Goal: Information Seeking & Learning: Check status

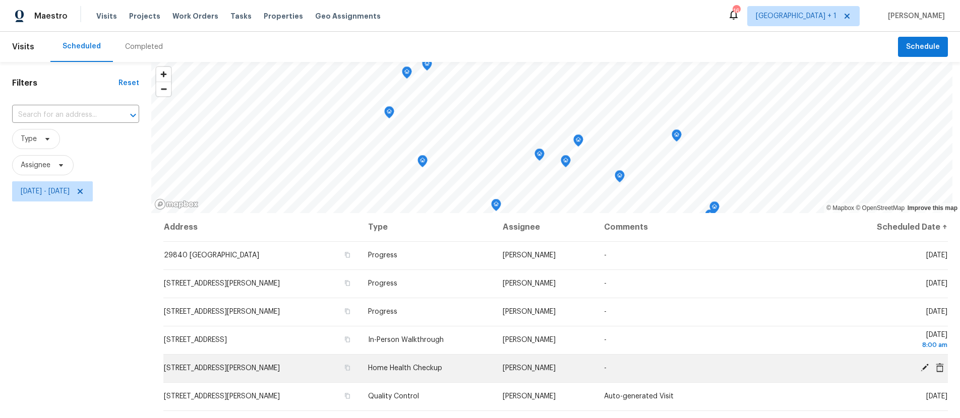
scroll to position [60, 0]
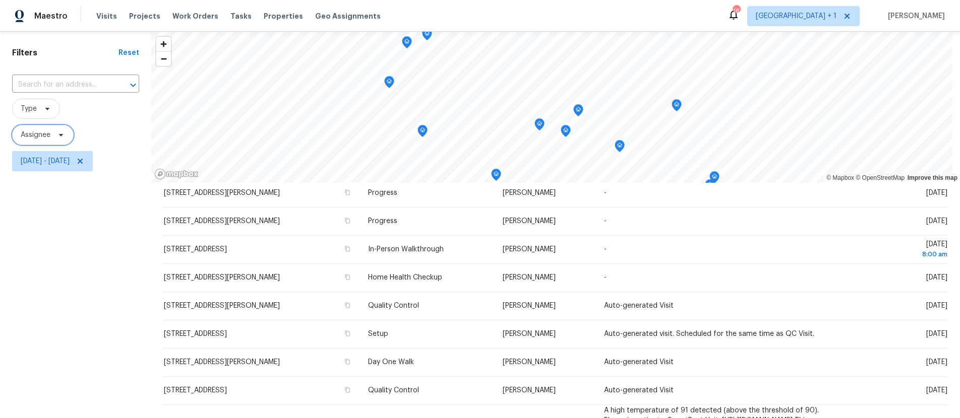
click at [54, 139] on span "Assignee" at bounding box center [42, 135] width 61 height 20
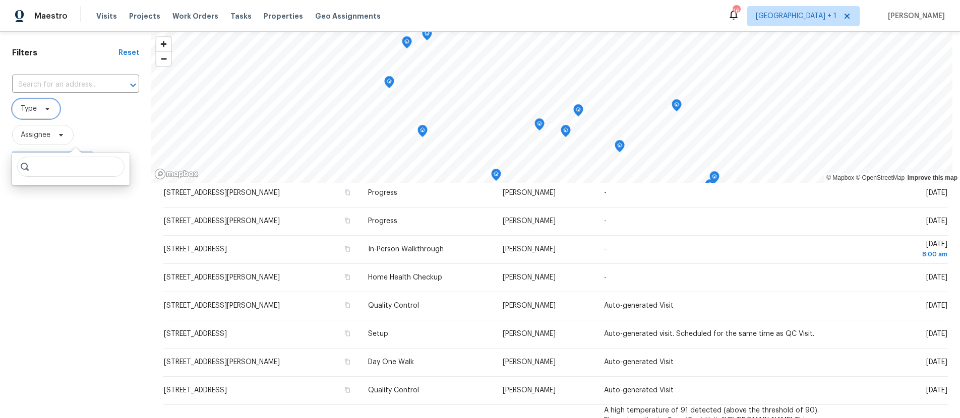
click at [37, 116] on span "Type" at bounding box center [36, 109] width 48 height 20
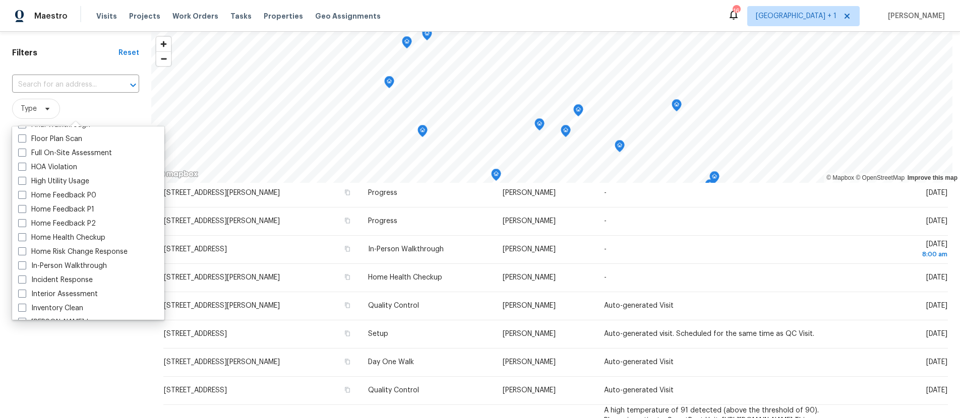
scroll to position [286, 0]
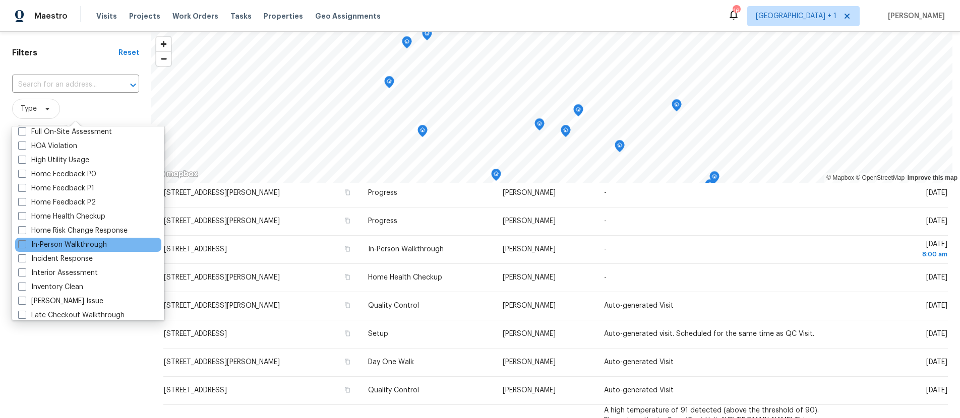
click at [25, 239] on div "In-Person Walkthrough" at bounding box center [88, 245] width 146 height 14
click at [25, 242] on span at bounding box center [22, 244] width 8 height 8
click at [25, 242] on input "In-Person Walkthrough" at bounding box center [21, 243] width 7 height 7
checkbox input "true"
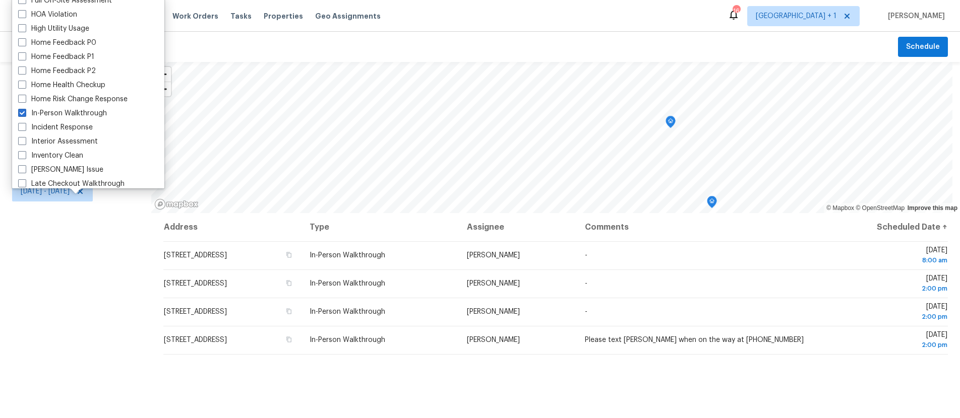
click at [28, 238] on div "Filters Reset ​ In-Person Walkthrough Assignee Tue, Sep 02 - Tue, Sep 02" at bounding box center [75, 305] width 151 height 486
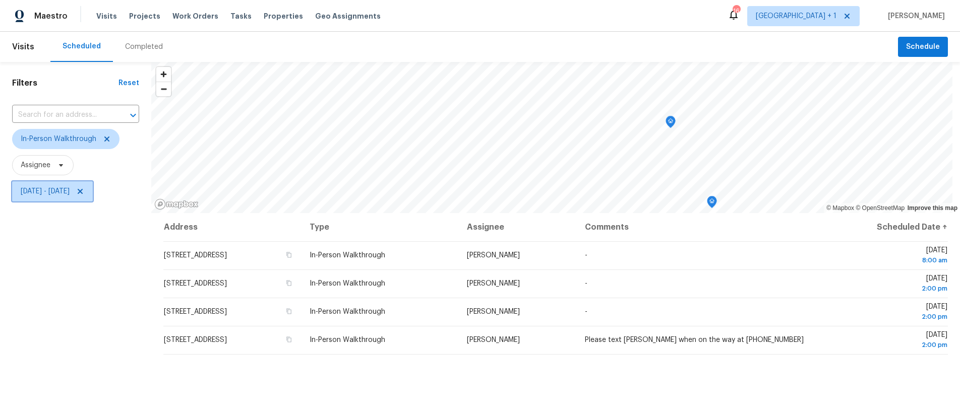
click at [51, 185] on span "Tue, Sep 02 - Tue, Sep 02" at bounding box center [52, 191] width 81 height 20
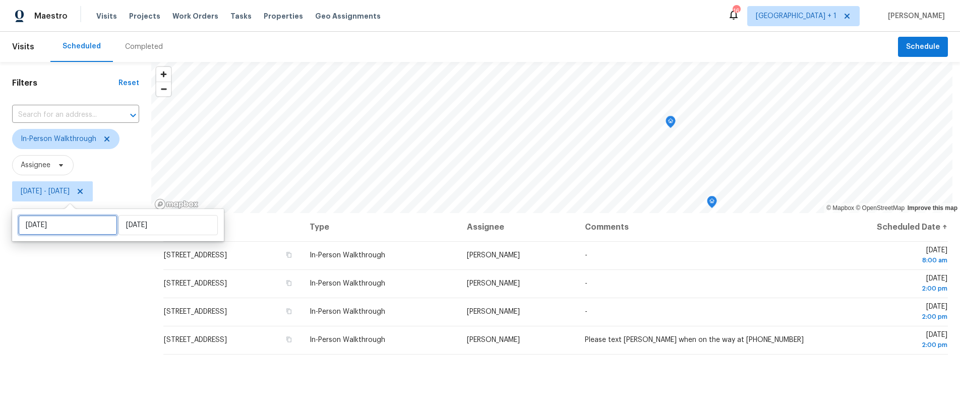
select select "8"
select select "2025"
select select "9"
select select "2025"
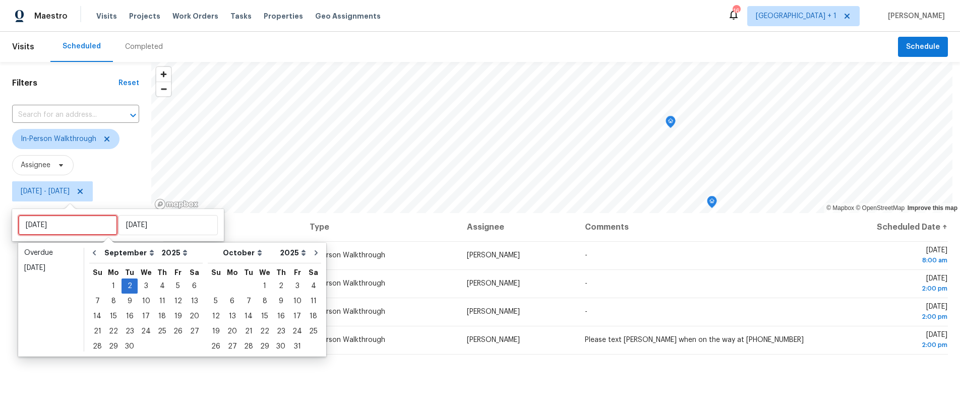
click at [62, 220] on input "Tue, Sep 02" at bounding box center [67, 225] width 99 height 20
click at [138, 286] on div "3" at bounding box center [146, 286] width 17 height 14
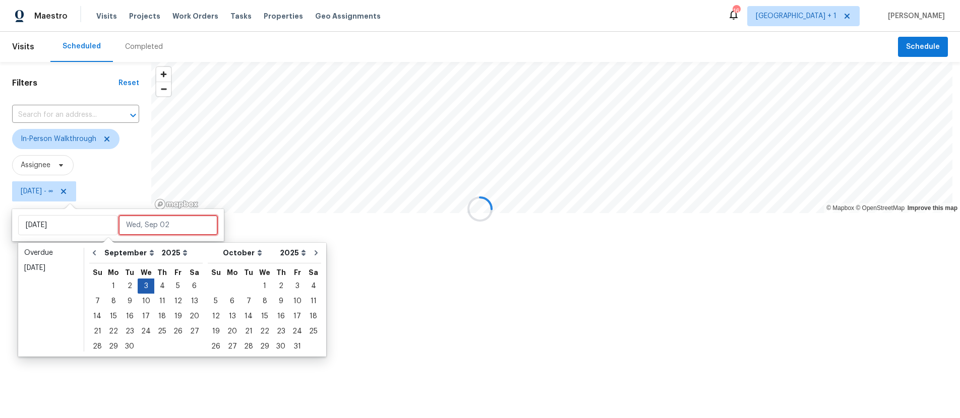
type input "Wed, Sep 03"
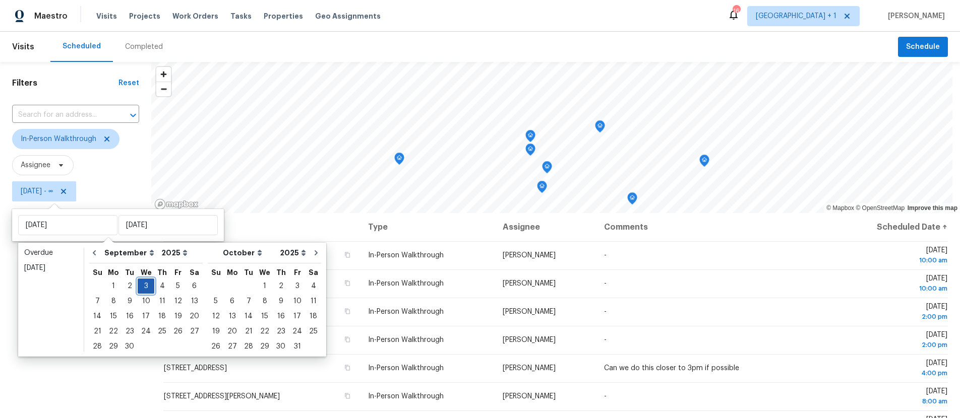
click at [149, 287] on div "3" at bounding box center [146, 286] width 17 height 14
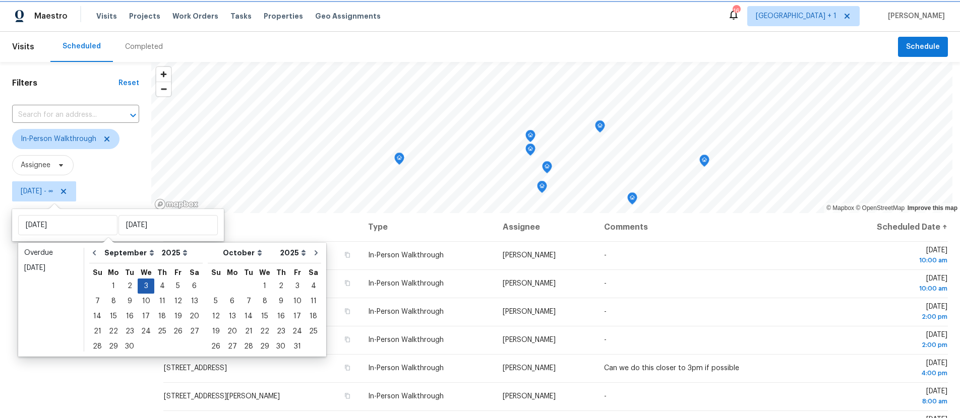
type input "Wed, Sep 03"
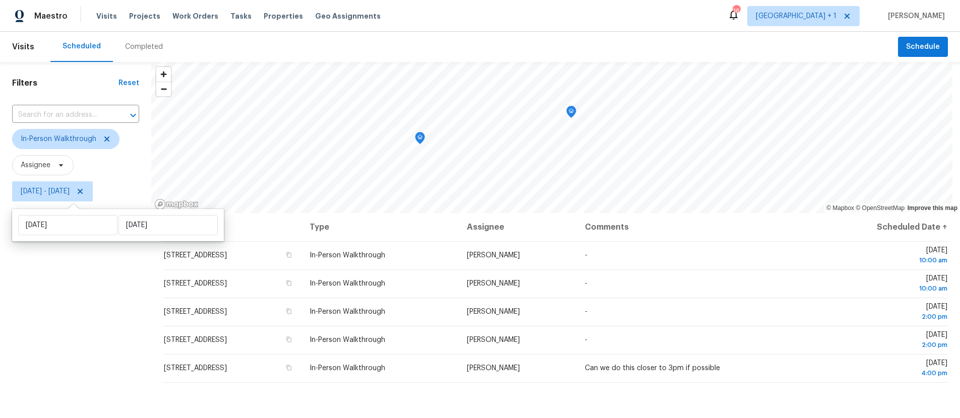
click at [48, 284] on div "Filters Reset ​ In-Person Walkthrough Assignee Wed, Sep 03 - Wed, Sep 03" at bounding box center [75, 305] width 151 height 486
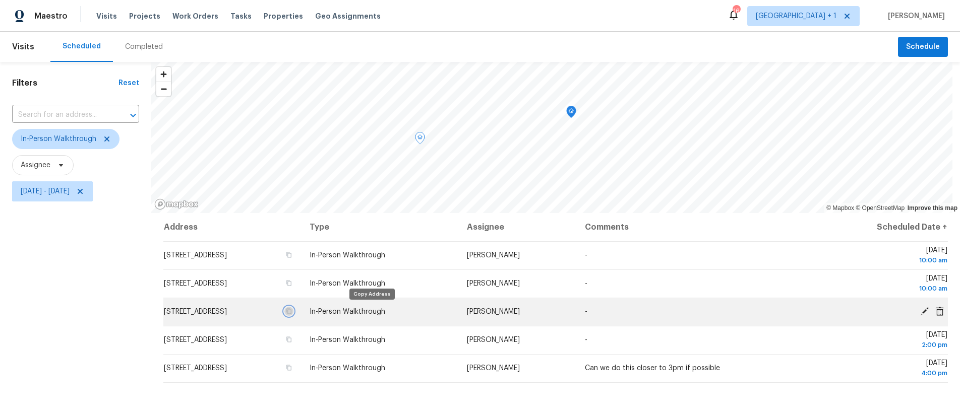
click at [292, 309] on icon "button" at bounding box center [289, 311] width 6 height 6
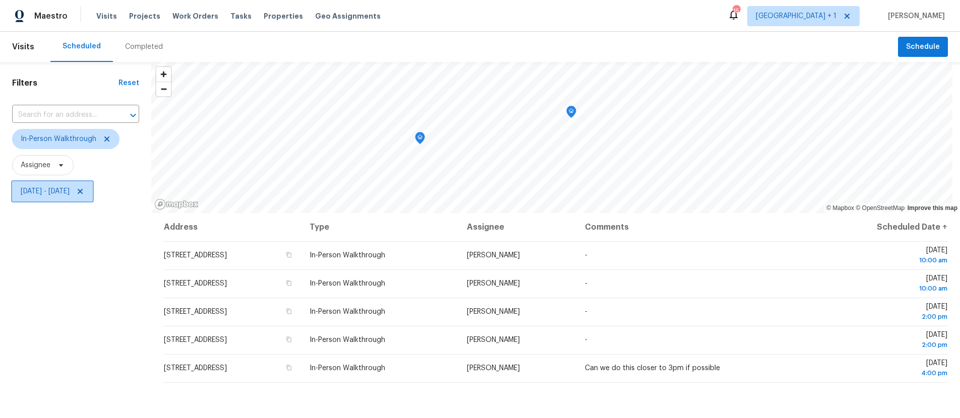
click at [55, 185] on span "Wed, Sep 03 - Wed, Sep 03" at bounding box center [52, 191] width 81 height 20
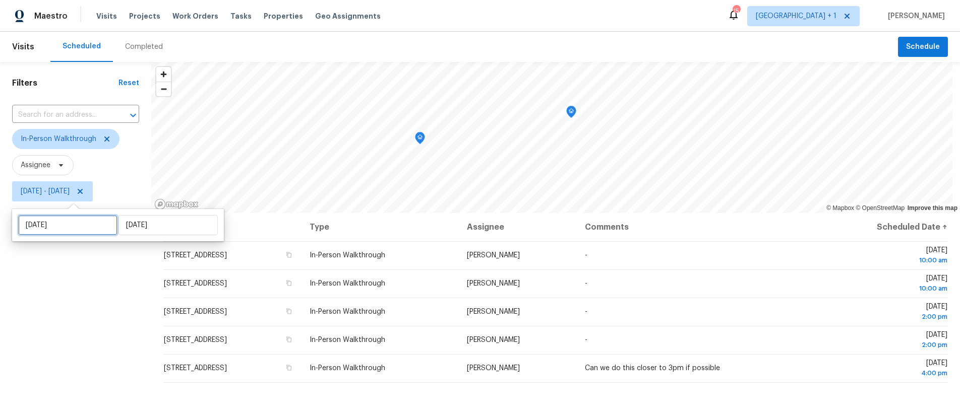
select select "8"
select select "2025"
select select "9"
select select "2025"
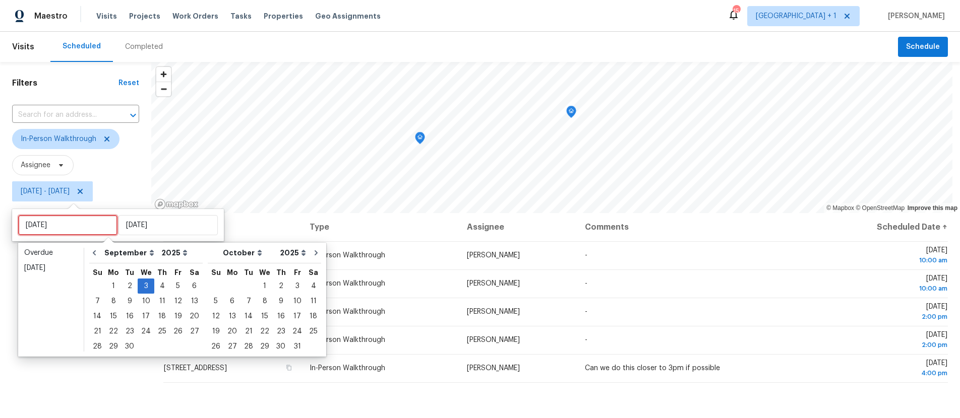
click at [51, 225] on input "Wed, Sep 03" at bounding box center [67, 225] width 99 height 20
type input "Sun, Sep 07"
type input "Tue, Sep 02"
type input "Wed, Sep 03"
click at [124, 289] on div "2" at bounding box center [129, 286] width 16 height 14
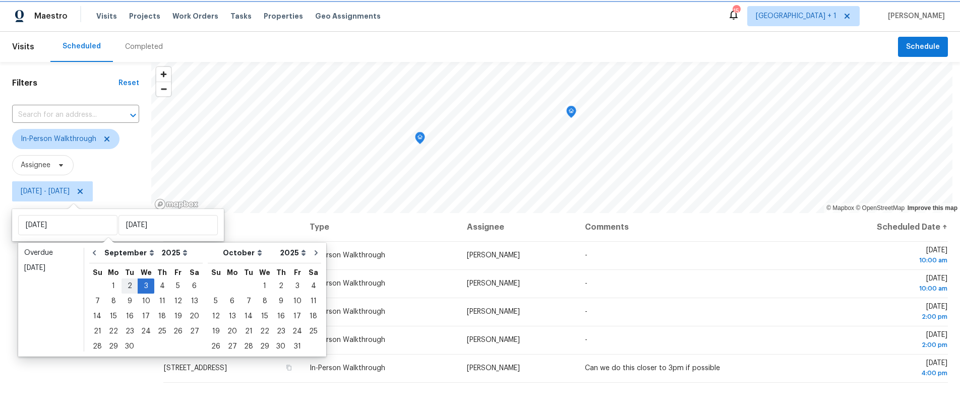
type input "Tue, Sep 02"
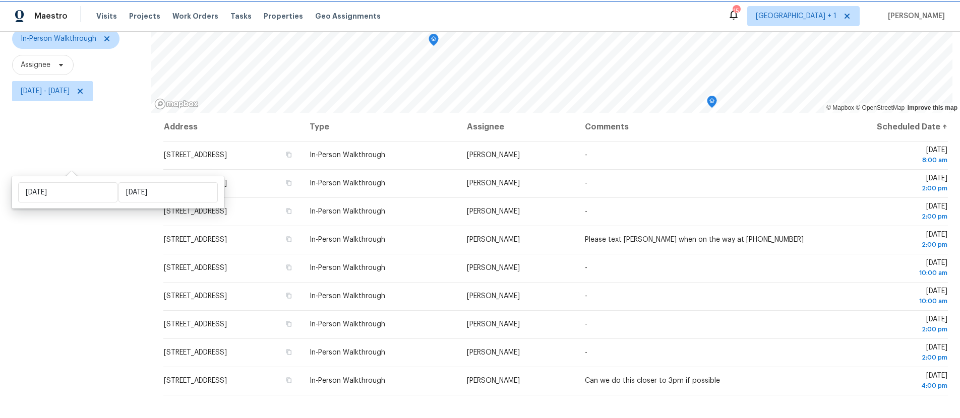
scroll to position [29, 0]
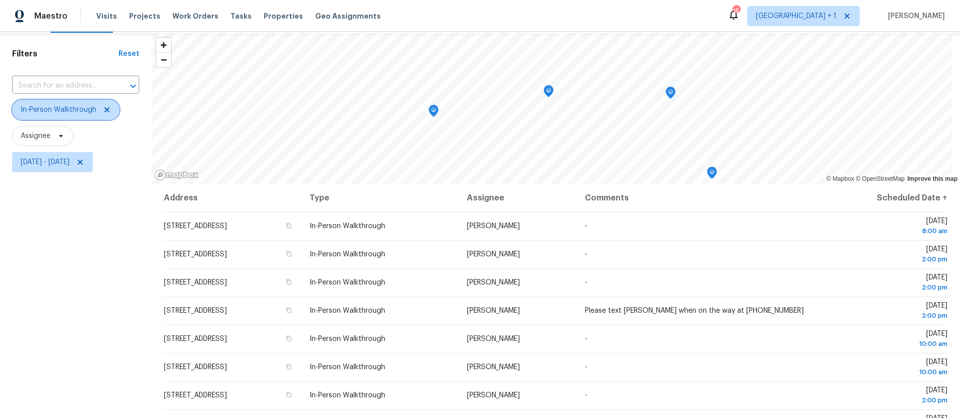
click at [107, 110] on icon at bounding box center [106, 109] width 5 height 5
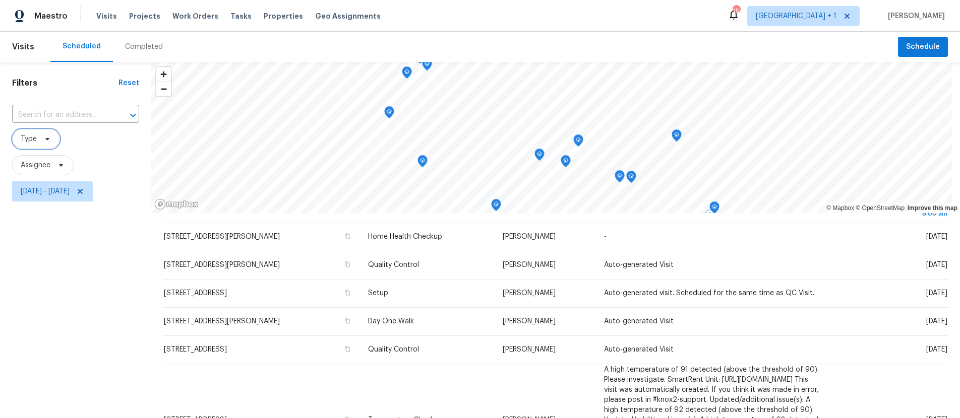
scroll to position [130, 0]
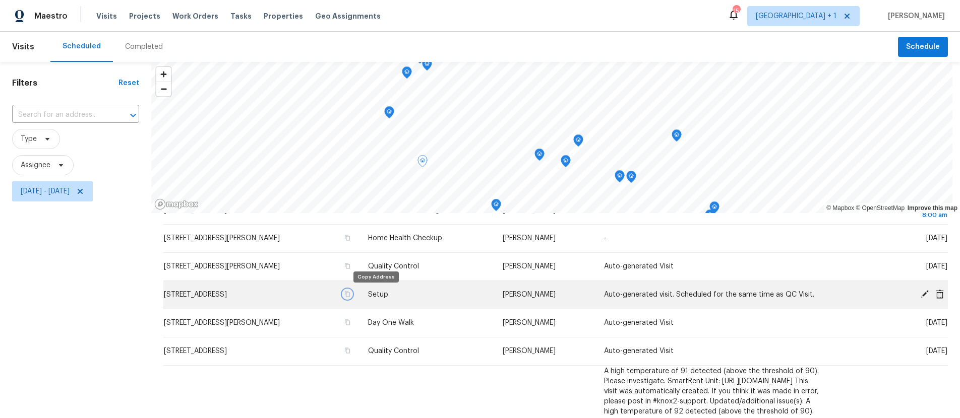
click at [350, 296] on icon "button" at bounding box center [347, 294] width 6 height 6
click at [350, 292] on icon "button" at bounding box center [347, 294] width 6 height 6
click at [920, 292] on icon at bounding box center [924, 294] width 9 height 9
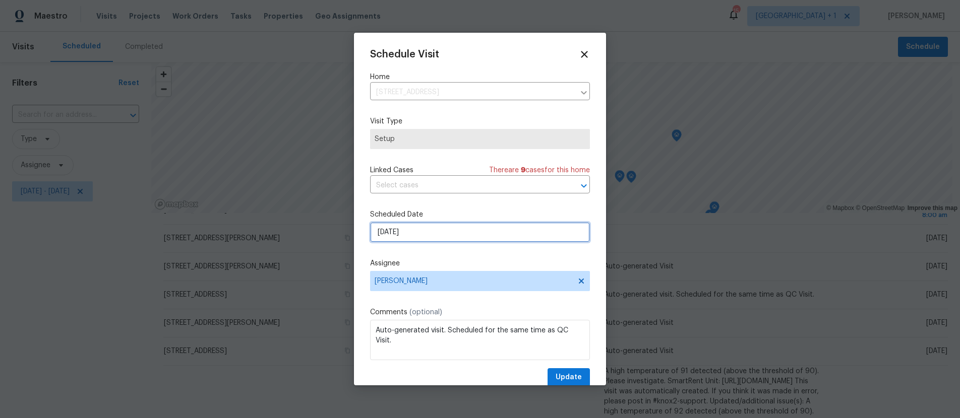
click at [433, 227] on input "9/2/2025" at bounding box center [480, 232] width 220 height 20
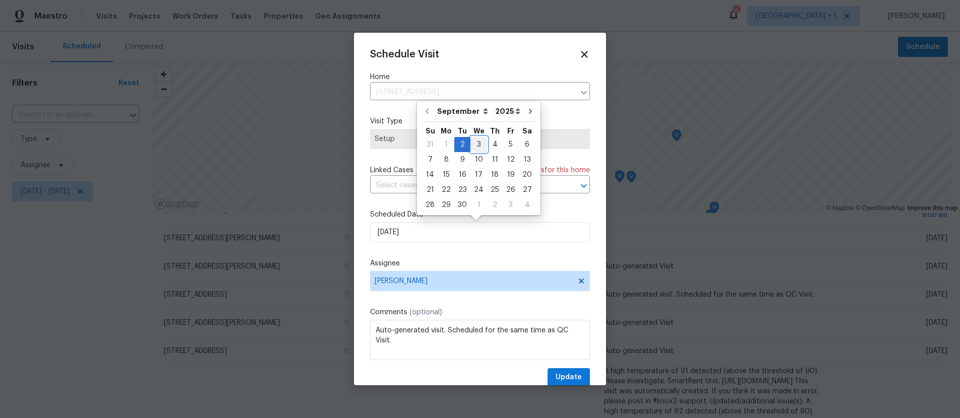
click at [474, 146] on div "3" at bounding box center [478, 145] width 17 height 14
type input "9/3/2025"
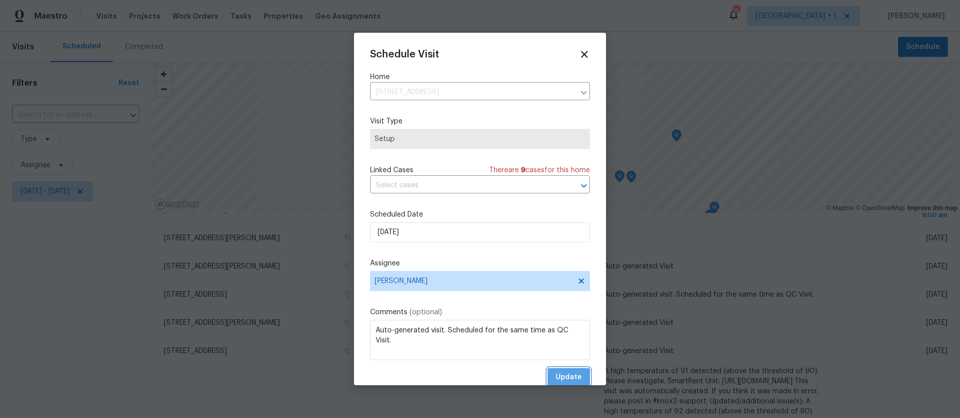
click at [555, 378] on span "Update" at bounding box center [568, 377] width 26 height 13
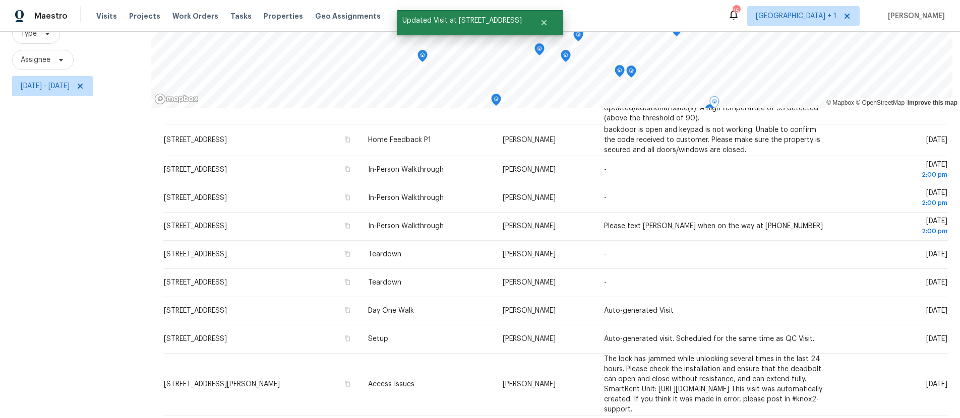
scroll to position [116, 0]
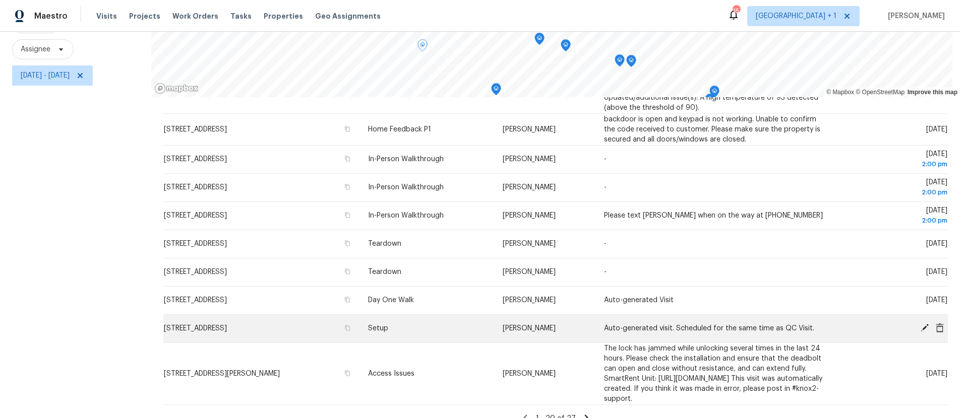
click at [920, 324] on icon at bounding box center [924, 328] width 9 height 9
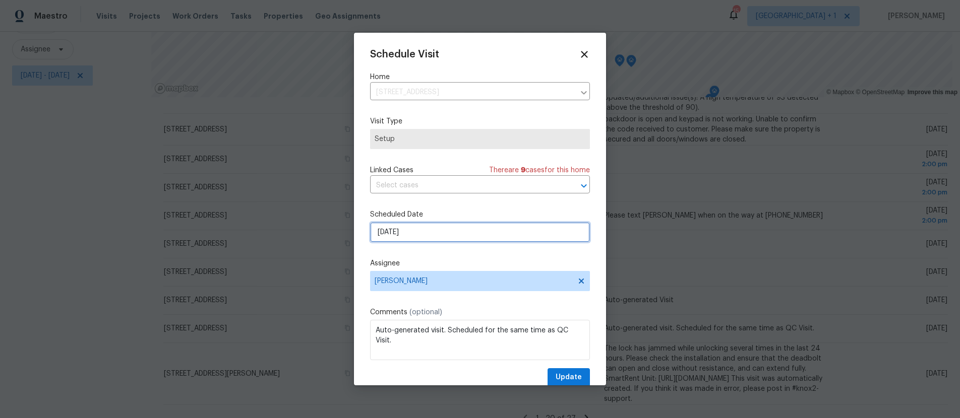
click at [441, 232] on input "9/3/2025" at bounding box center [480, 232] width 220 height 20
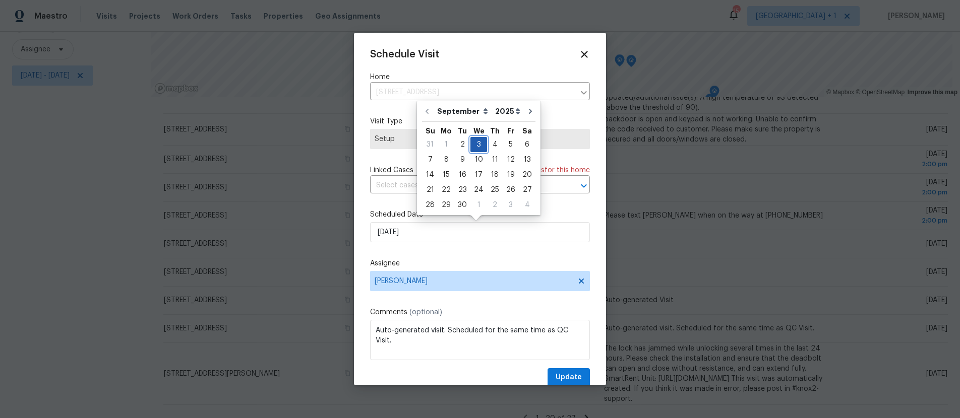
click at [481, 145] on div "3" at bounding box center [478, 145] width 17 height 14
click at [557, 380] on span "Update" at bounding box center [568, 377] width 26 height 13
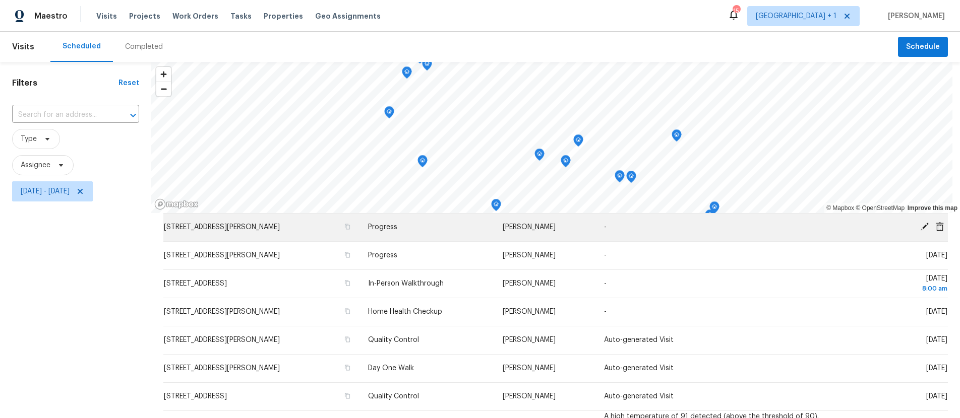
scroll to position [80, 0]
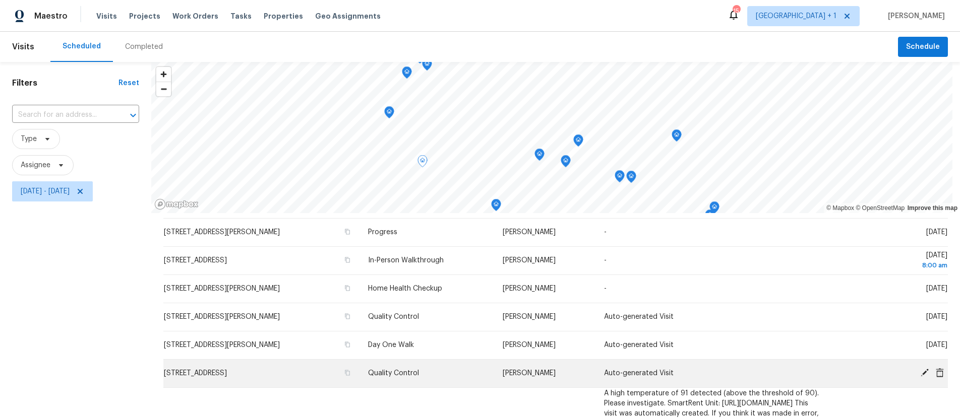
click at [920, 373] on icon at bounding box center [924, 372] width 9 height 9
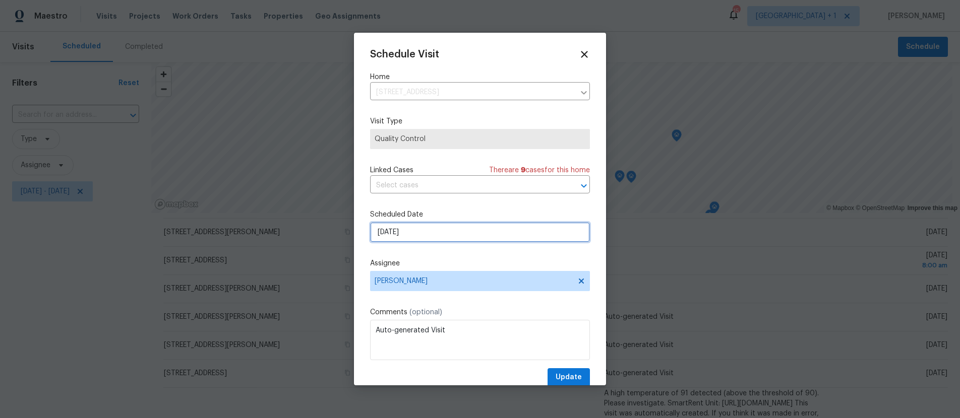
click at [415, 234] on input "9/2/2025" at bounding box center [480, 232] width 220 height 20
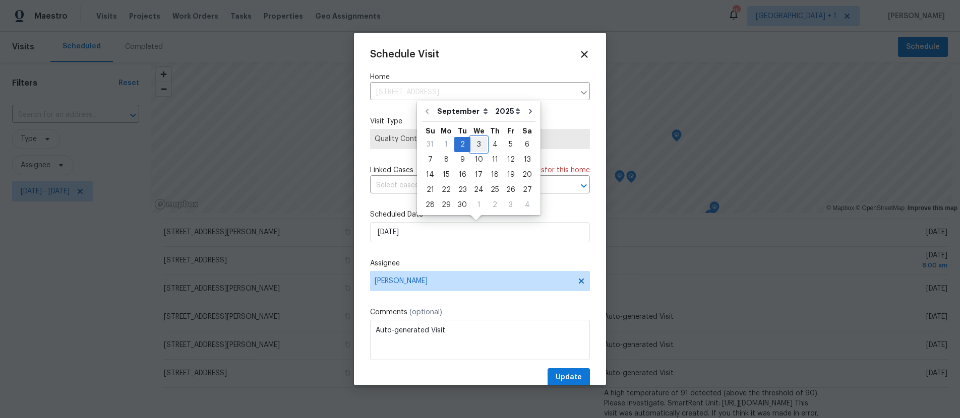
click at [473, 144] on div "3" at bounding box center [478, 145] width 17 height 14
type input "9/3/2025"
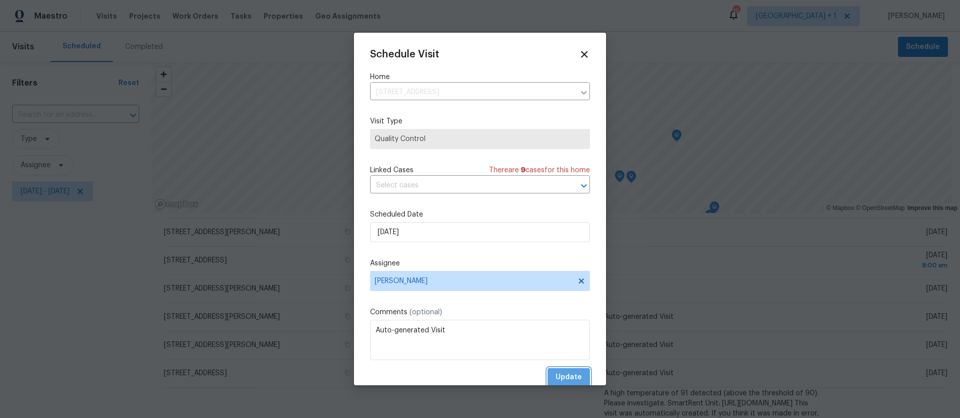
click at [570, 379] on span "Update" at bounding box center [568, 377] width 26 height 13
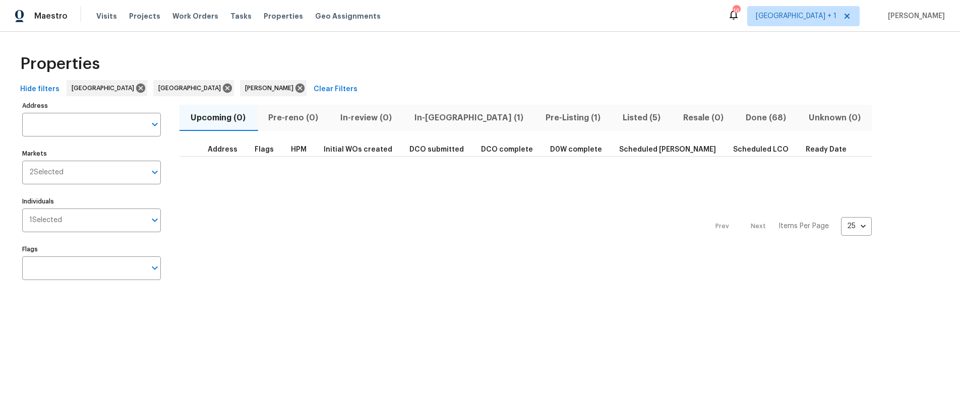
click at [443, 119] on span "In-[GEOGRAPHIC_DATA] (1)" at bounding box center [468, 118] width 119 height 14
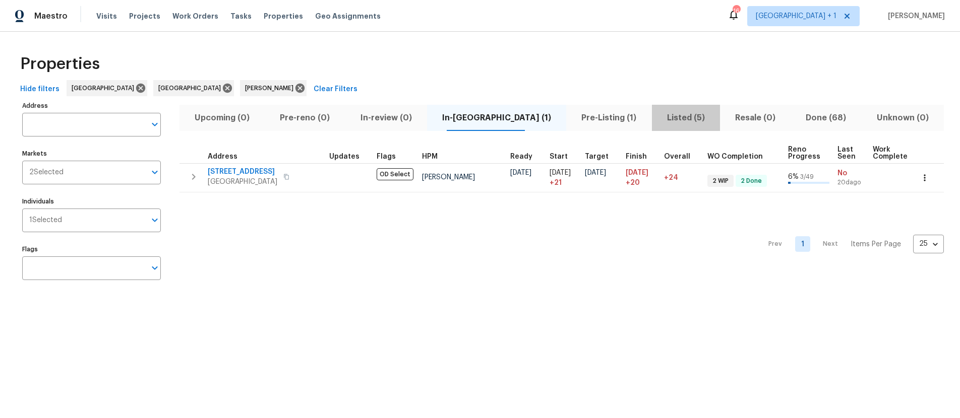
click at [658, 115] on span "Listed (5)" at bounding box center [686, 118] width 56 height 14
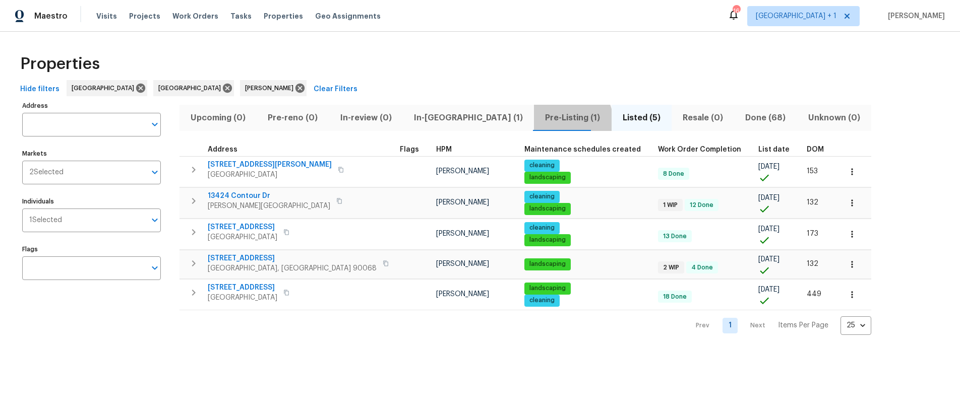
click at [540, 120] on span "Pre-Listing (1)" at bounding box center [572, 118] width 65 height 14
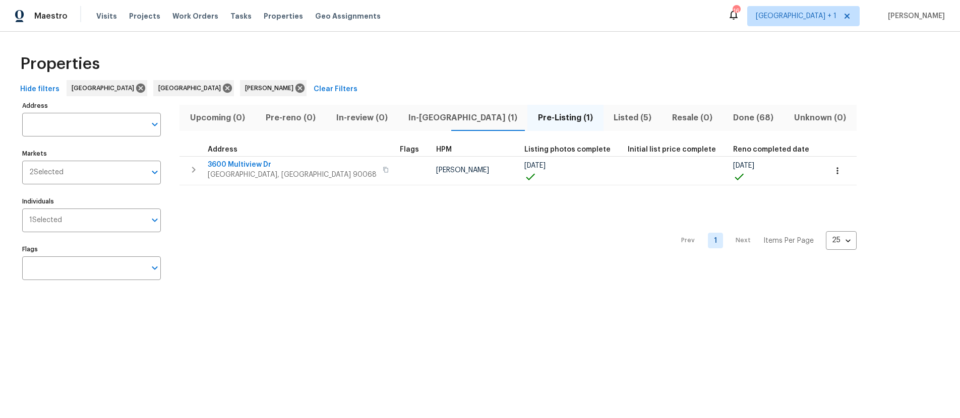
click at [297, 238] on div "Prev 1 Next Items Per Page 25 25 ​" at bounding box center [517, 237] width 677 height 105
click at [387, 237] on div "Prev 1 Next Items Per Page 25 25 ​" at bounding box center [517, 237] width 677 height 105
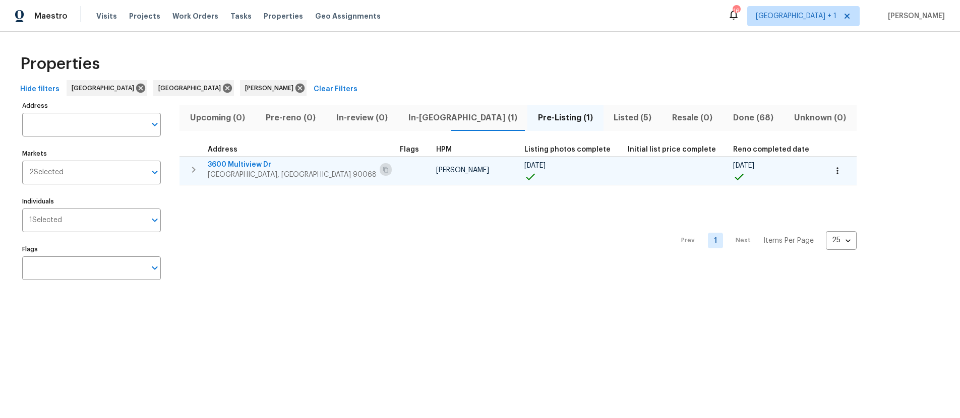
click at [383, 170] on icon "button" at bounding box center [386, 170] width 6 height 6
click at [230, 167] on span "3600 Multiview Dr" at bounding box center [292, 165] width 169 height 10
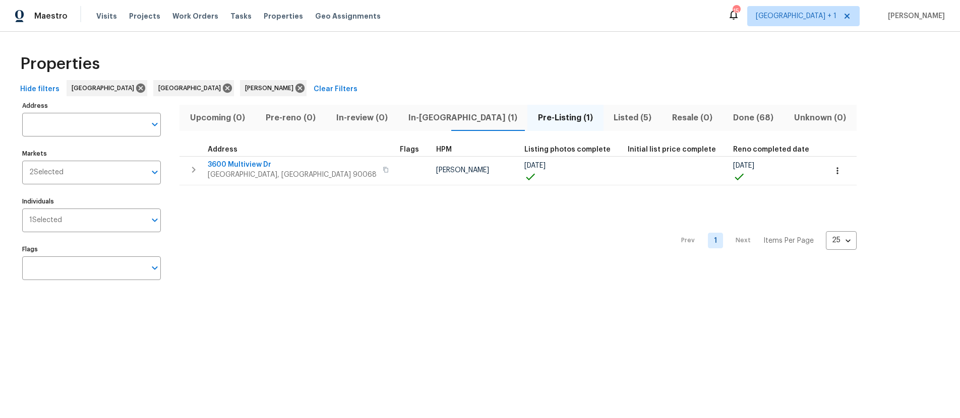
click at [609, 119] on span "Listed (5)" at bounding box center [632, 118] width 46 height 14
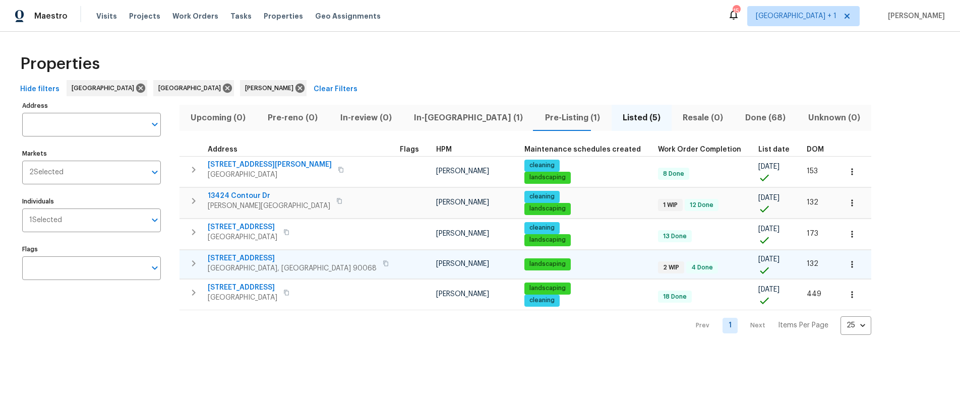
click at [659, 267] on span "2 WIP" at bounding box center [671, 268] width 24 height 9
click at [246, 262] on span "2252 Verde Oak Dr" at bounding box center [292, 259] width 169 height 10
click at [349, 331] on div "Prev 1 Next Items Per Page 25 25 ​" at bounding box center [525, 323] width 692 height 25
click at [435, 63] on div "Properties" at bounding box center [479, 64] width 927 height 32
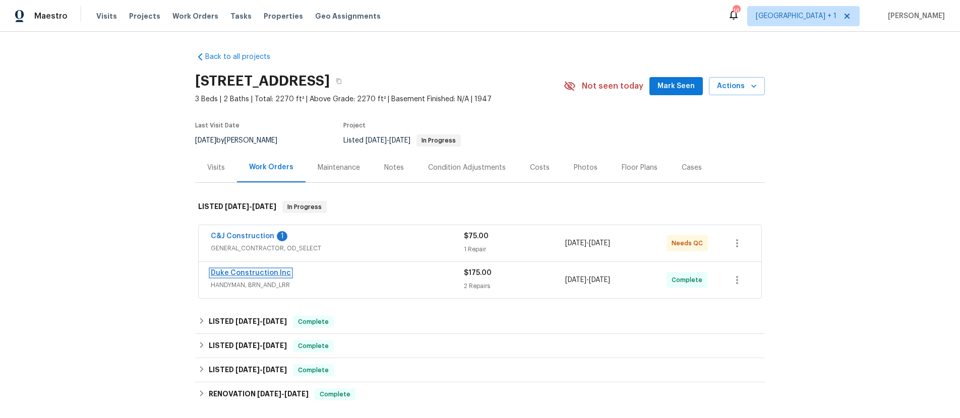
click at [255, 272] on link "Duke Construction Inc" at bounding box center [251, 273] width 80 height 7
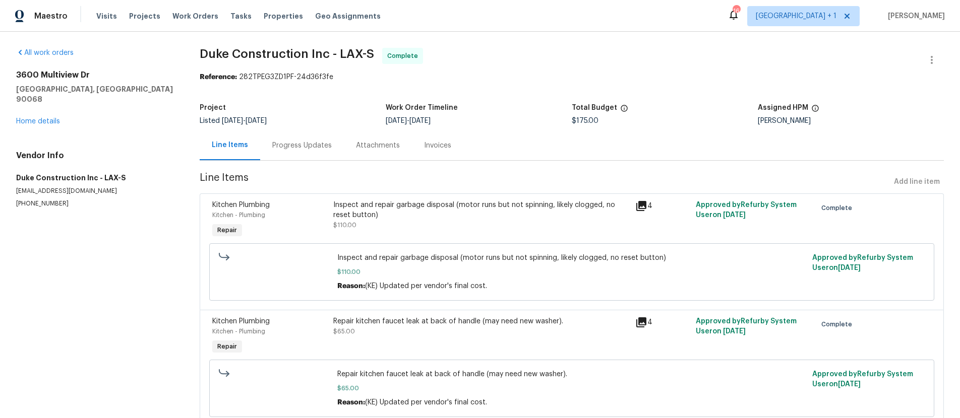
click at [636, 207] on icon at bounding box center [641, 206] width 10 height 10
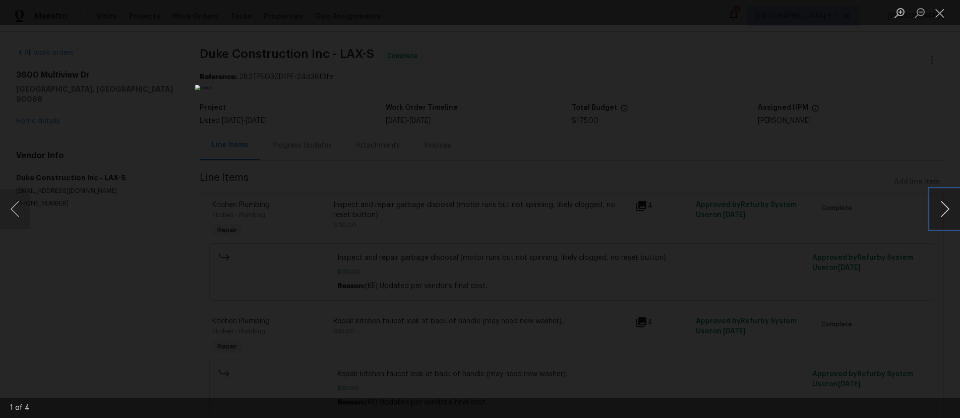
click at [935, 209] on button "Next image" at bounding box center [944, 209] width 30 height 40
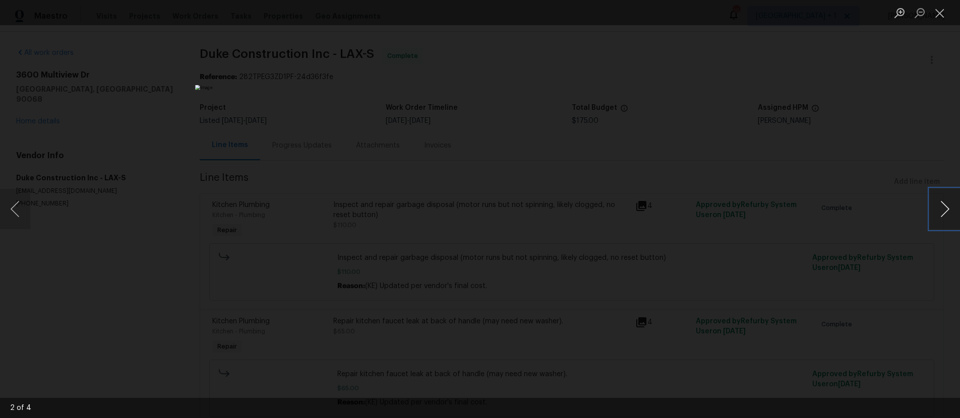
click at [935, 209] on button "Next image" at bounding box center [944, 209] width 30 height 40
click at [940, 10] on button "Close lightbox" at bounding box center [939, 13] width 20 height 18
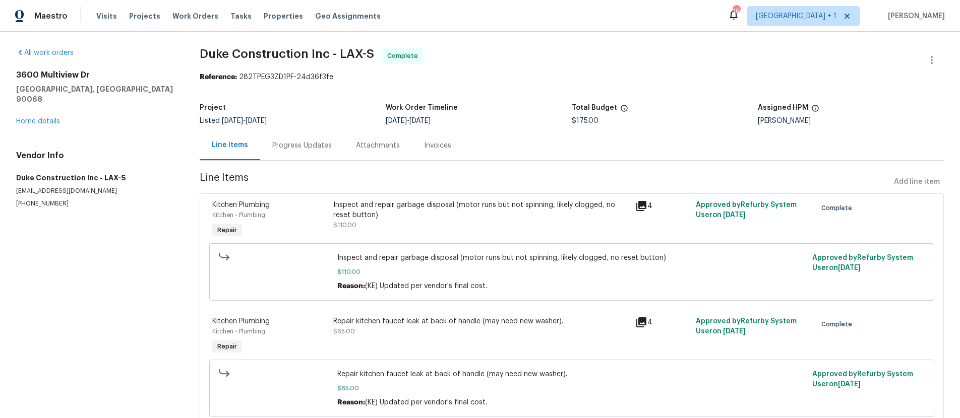
click at [297, 144] on div "Progress Updates" at bounding box center [301, 146] width 59 height 10
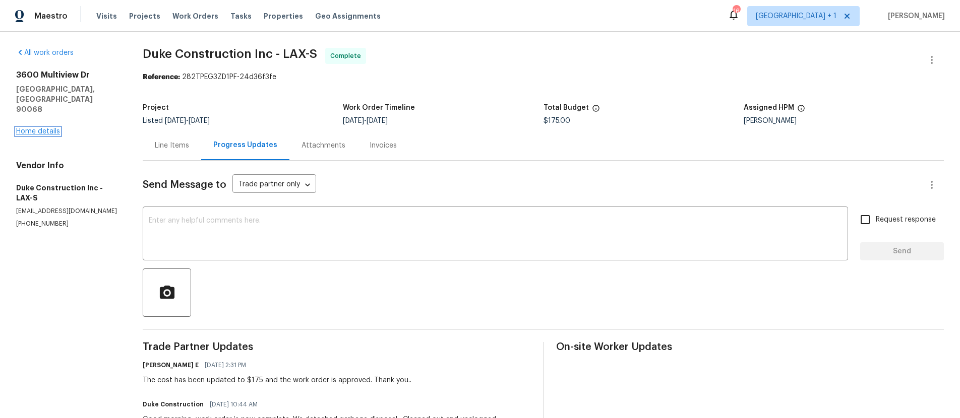
click at [45, 128] on link "Home details" at bounding box center [38, 131] width 44 height 7
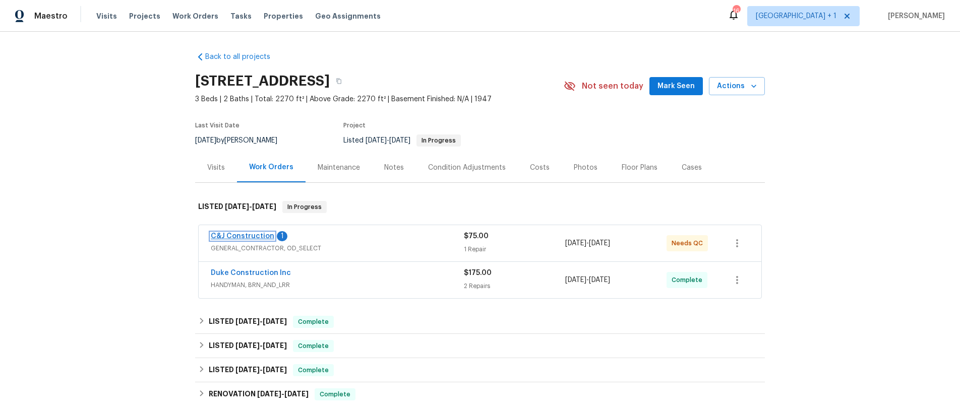
click at [233, 233] on link "C&J Construction" at bounding box center [243, 236] width 64 height 7
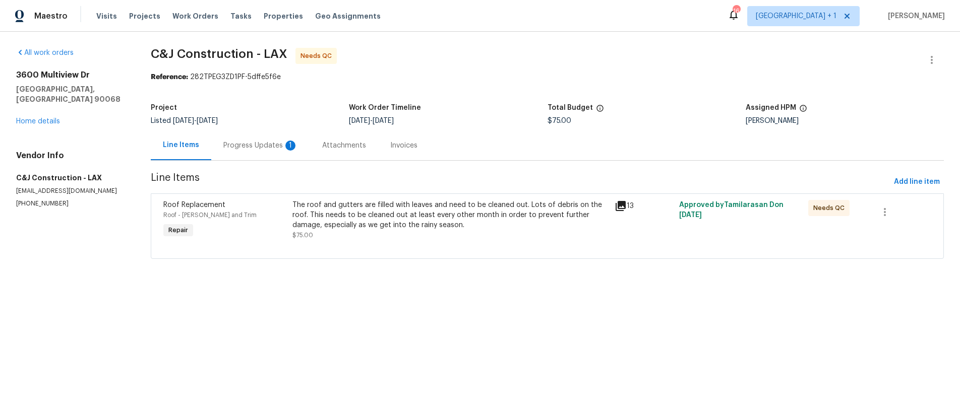
click at [252, 143] on div "Progress Updates 1" at bounding box center [260, 146] width 75 height 10
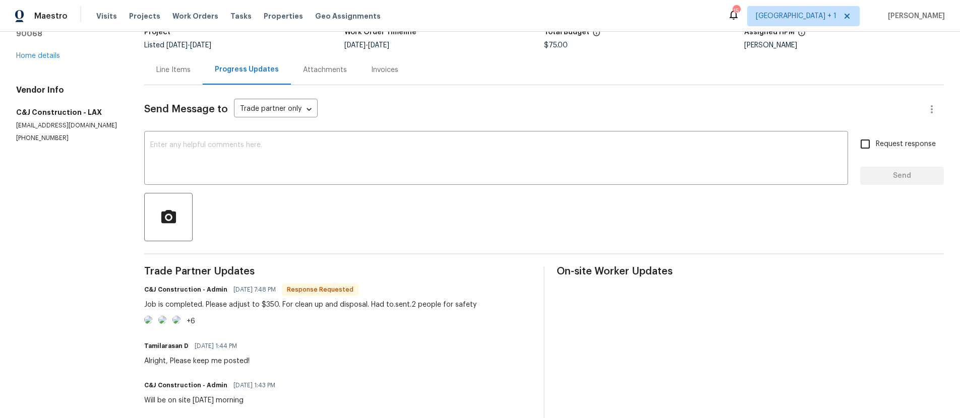
scroll to position [82, 0]
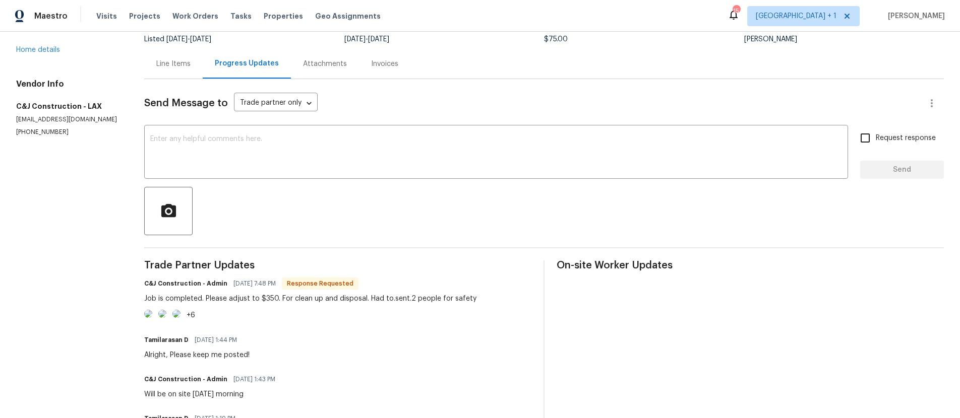
click at [152, 318] on img at bounding box center [148, 314] width 8 height 8
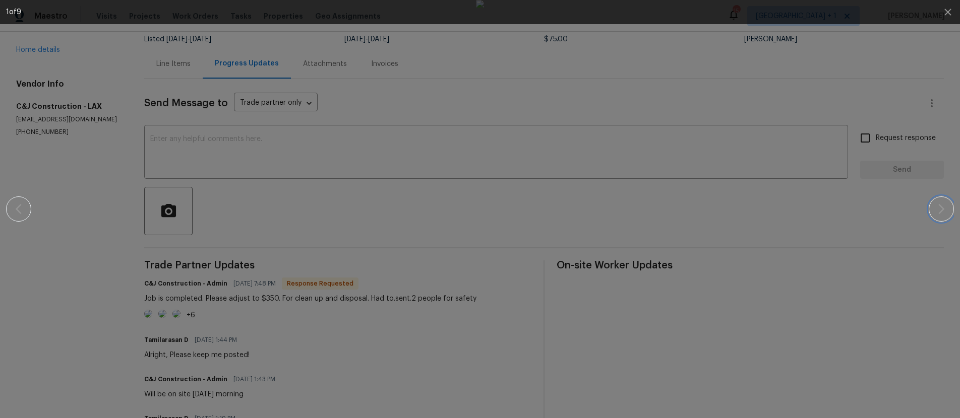
click at [938, 211] on icon "button" at bounding box center [941, 209] width 12 height 12
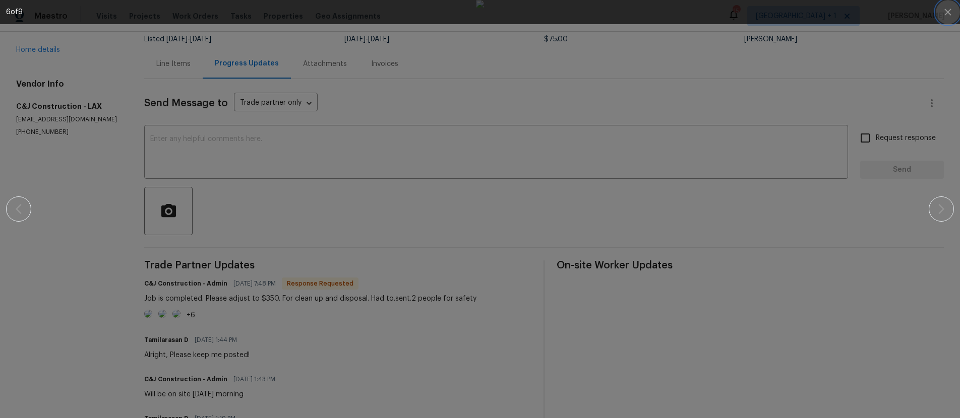
click at [948, 15] on icon "button" at bounding box center [948, 12] width 12 height 12
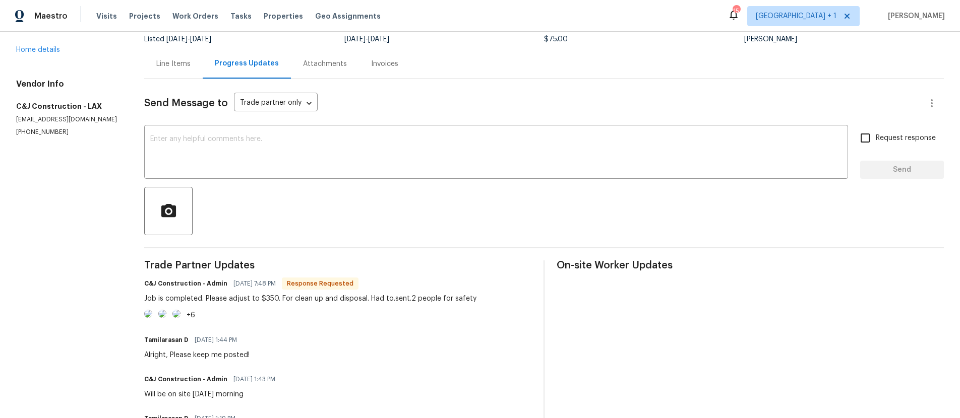
click at [76, 229] on section "All work orders 3600 Multiview Dr Los Angeles, CA 90068 Home details Vendor Inf…" at bounding box center [68, 258] width 104 height 584
click at [177, 66] on div "Line Items" at bounding box center [173, 64] width 34 height 10
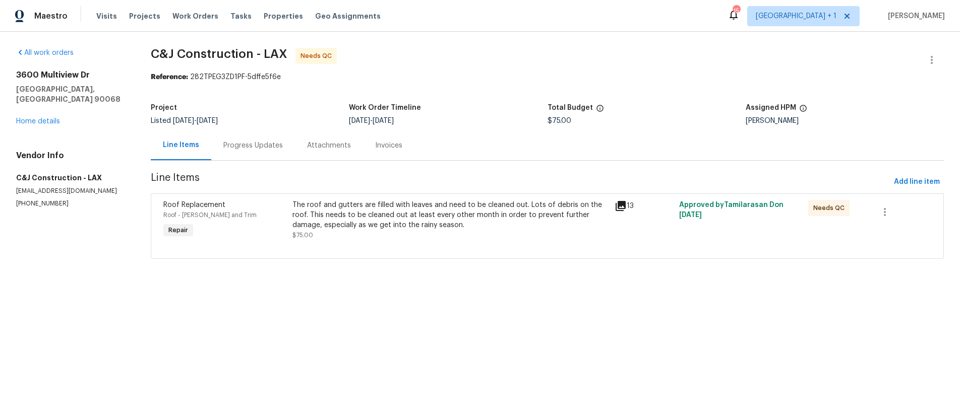
click at [418, 210] on div "The roof and gutters are filled with leaves and need to be cleaned out. Lots of…" at bounding box center [450, 215] width 317 height 30
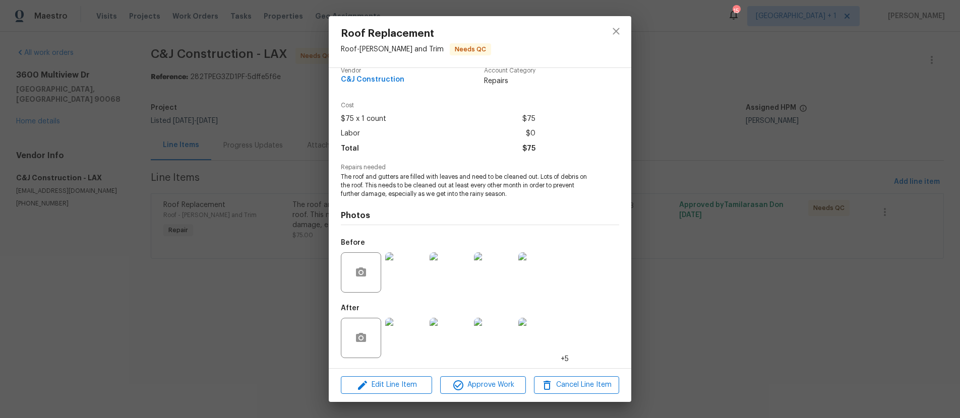
scroll to position [11, 0]
click at [621, 31] on icon "close" at bounding box center [616, 31] width 12 height 12
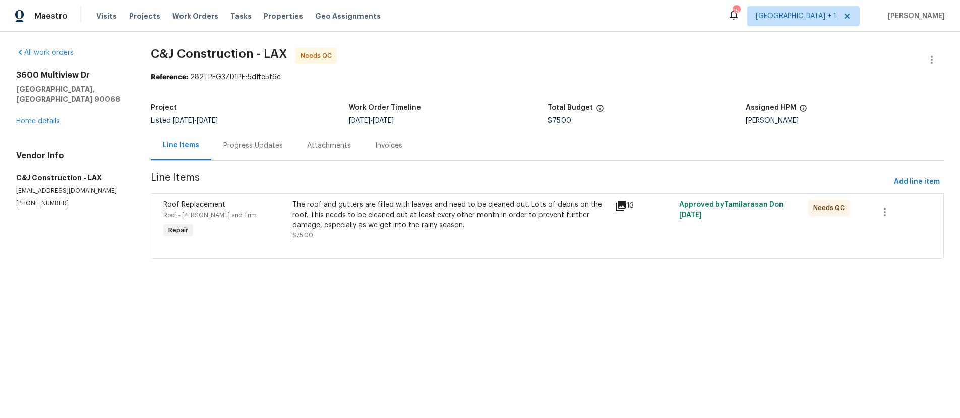
click at [272, 148] on div "Progress Updates" at bounding box center [252, 146] width 59 height 10
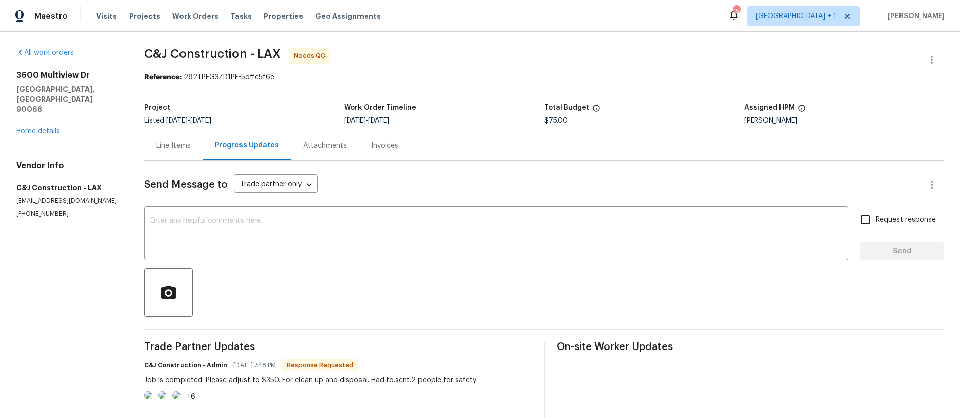
click at [89, 291] on section "All work orders 3600 Multiview Dr Los Angeles, CA 90068 Home details Vendor Inf…" at bounding box center [68, 340] width 104 height 584
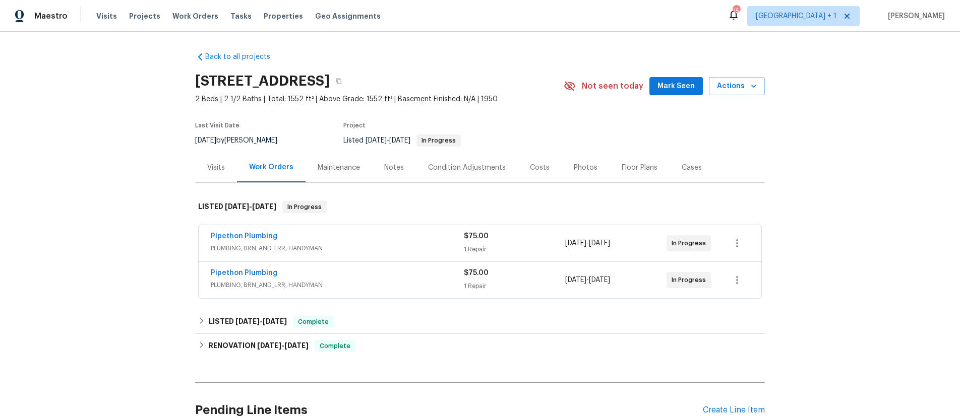
click at [233, 231] on span "Pipethon Plumbing" at bounding box center [244, 236] width 67 height 10
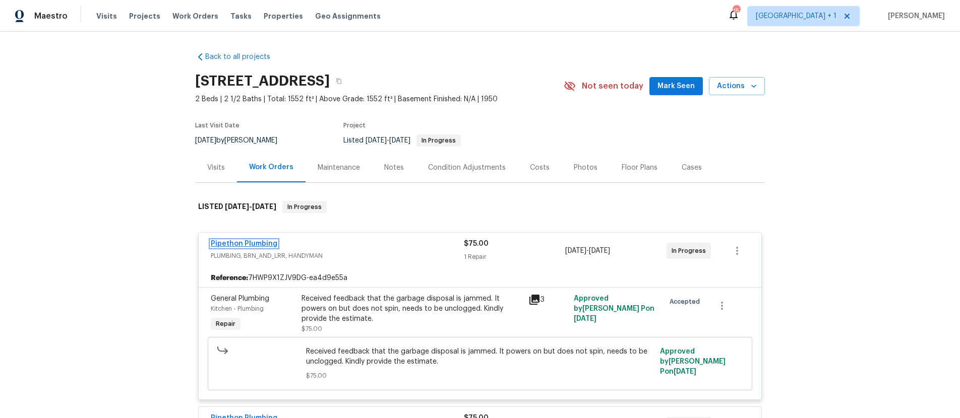
click at [234, 245] on link "Pipethon Plumbing" at bounding box center [244, 243] width 67 height 7
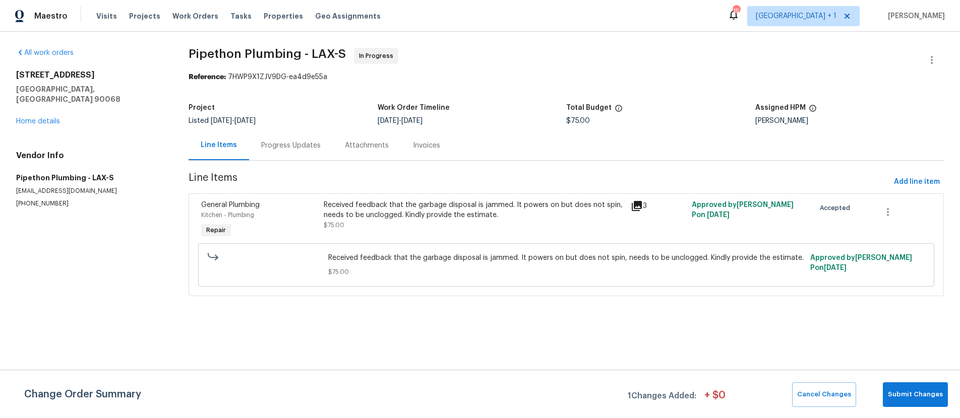
click at [290, 151] on div "Progress Updates" at bounding box center [291, 146] width 84 height 30
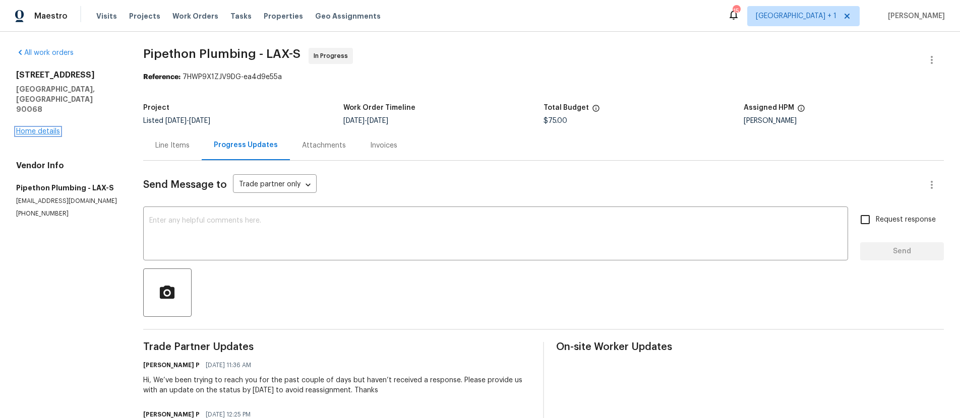
click at [37, 128] on link "Home details" at bounding box center [38, 131] width 44 height 7
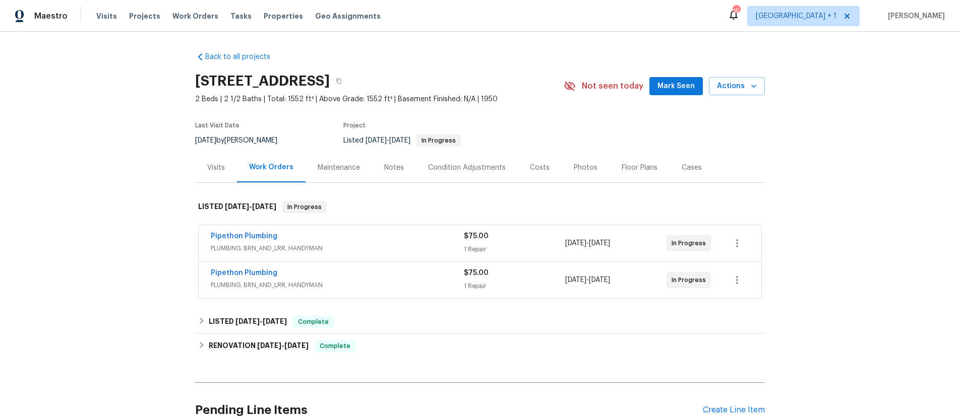
click at [387, 247] on span "PLUMBING, BRN_AND_LRR, HANDYMAN" at bounding box center [337, 248] width 253 height 10
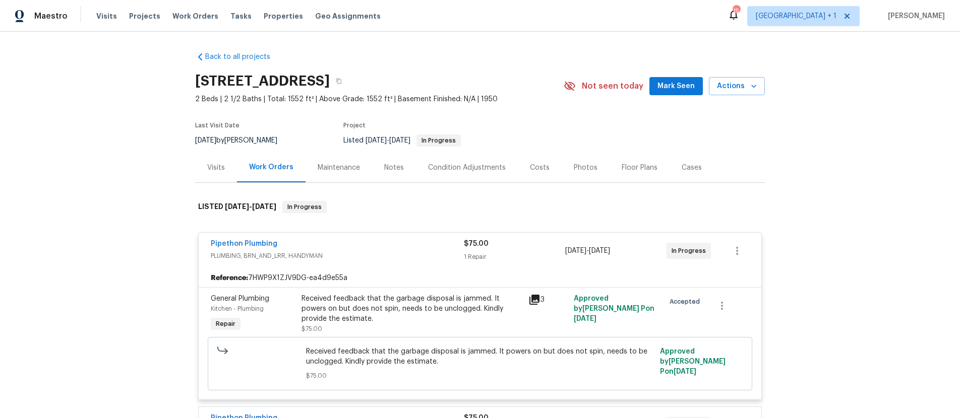
click at [388, 249] on div "Pipethon Plumbing" at bounding box center [337, 245] width 253 height 12
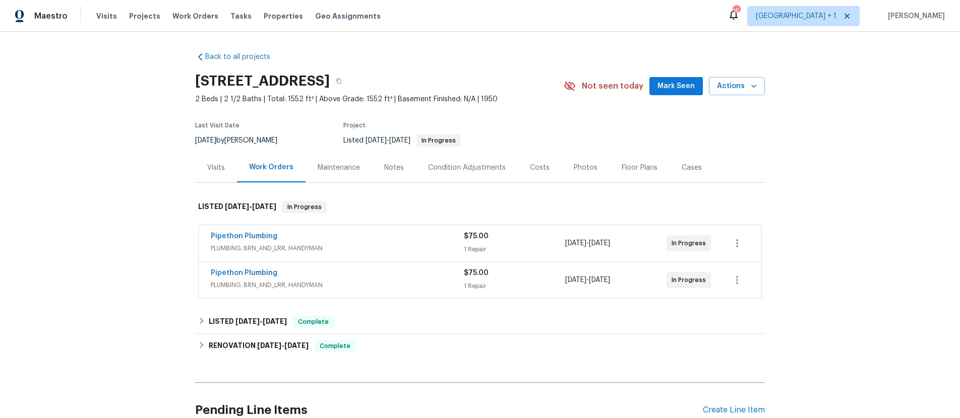
click at [367, 283] on span "PLUMBING, BRN_AND_LRR, HANDYMAN" at bounding box center [337, 285] width 253 height 10
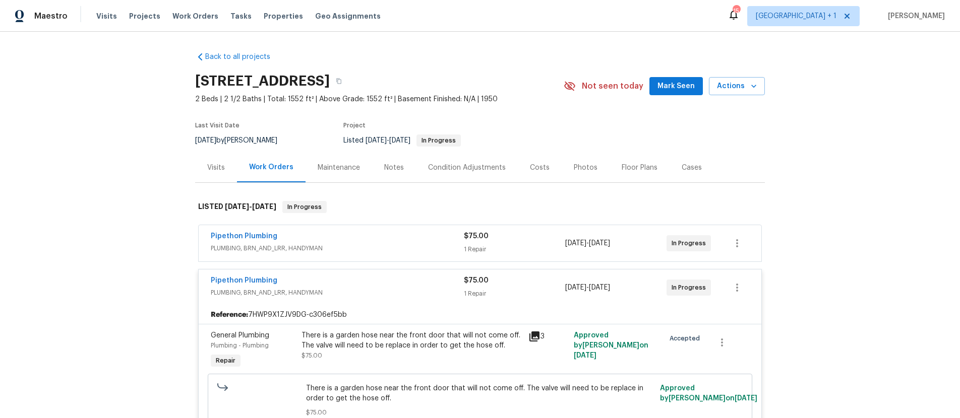
click at [393, 300] on div "Pipethon Plumbing PLUMBING, BRN_AND_LRR, HANDYMAN $75.00 1 Repair [DATE] - [DAT…" at bounding box center [480, 288] width 563 height 36
click at [393, 299] on div "Pipethon Plumbing PLUMBING, BRN_AND_LRR, HANDYMAN" at bounding box center [337, 288] width 253 height 24
